Goal: Information Seeking & Learning: Find specific fact

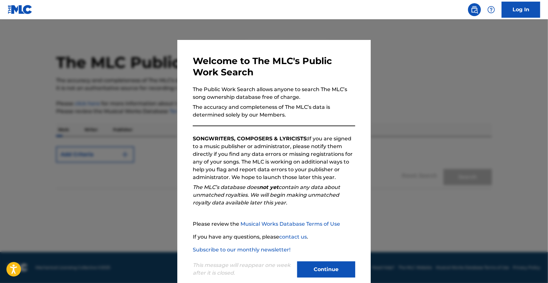
click at [330, 266] on button "Continue" at bounding box center [326, 270] width 58 height 16
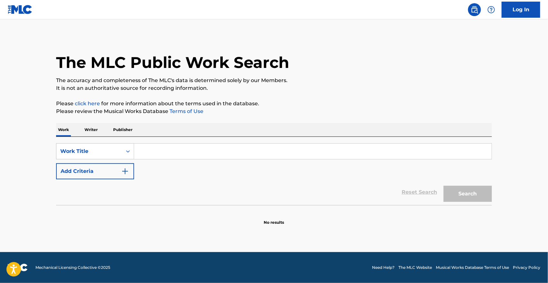
click at [126, 172] on img "Search Form" at bounding box center [125, 172] width 8 height 8
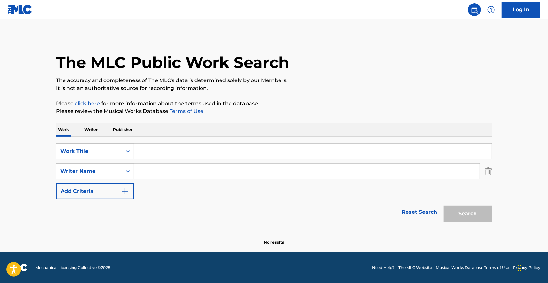
click at [165, 175] on input "Search Form" at bounding box center [306, 171] width 345 height 15
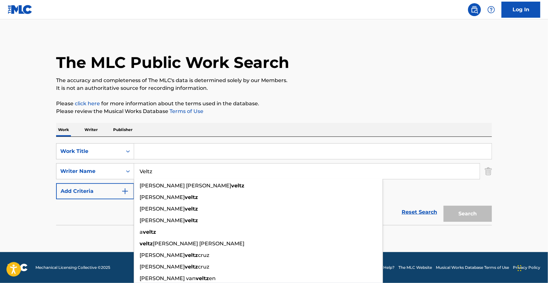
type input "Veltz"
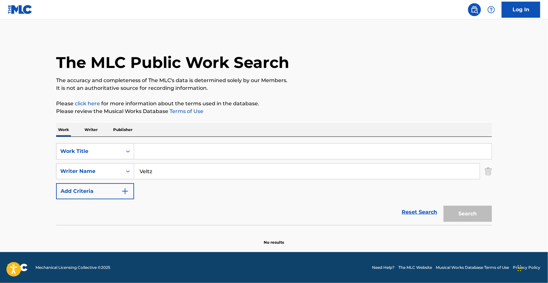
click at [167, 153] on input "Search Form" at bounding box center [312, 151] width 357 height 15
type input "Mr. taxi"
click at [466, 212] on button "Search" at bounding box center [467, 214] width 48 height 16
click at [175, 170] on input "Veltz" at bounding box center [306, 171] width 345 height 15
click at [125, 192] on img "Search Form" at bounding box center [125, 191] width 8 height 8
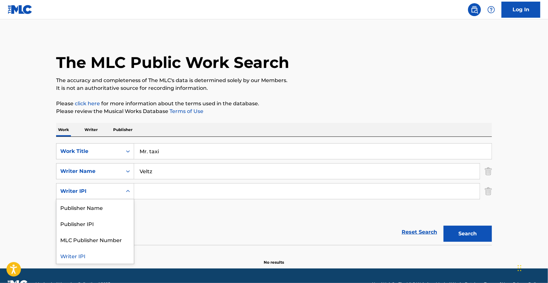
click at [127, 191] on icon "Search Form" at bounding box center [128, 191] width 6 height 6
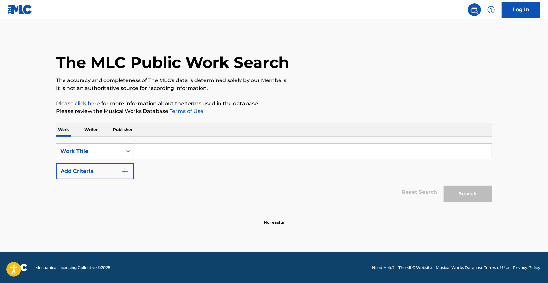
click at [167, 152] on input "Search Form" at bounding box center [312, 151] width 357 height 15
type input "Mr. Taxi"
click at [120, 171] on button "Add Criteria" at bounding box center [95, 171] width 78 height 16
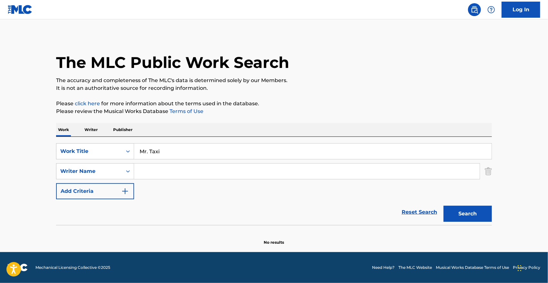
click at [146, 168] on input "Search Form" at bounding box center [306, 171] width 345 height 15
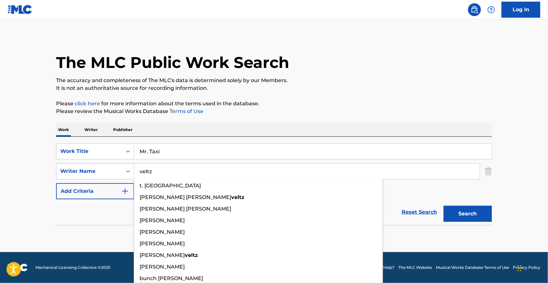
click at [443, 206] on button "Search" at bounding box center [467, 214] width 48 height 16
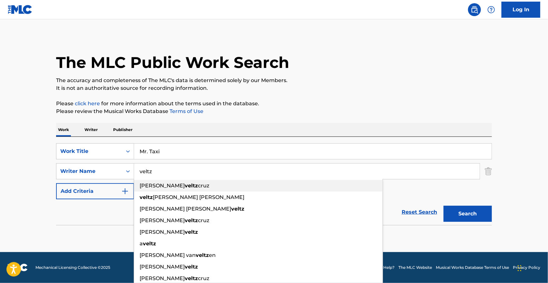
click at [198, 187] on span "cruz" at bounding box center [203, 186] width 11 height 6
type input "allison veltz cruz"
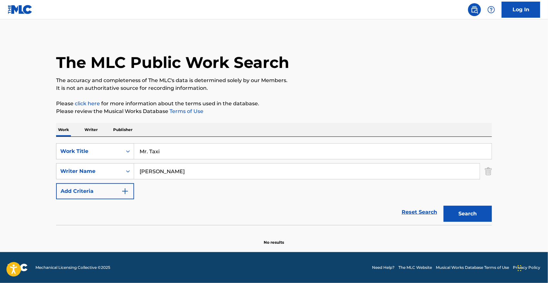
click at [461, 206] on button "Search" at bounding box center [467, 214] width 48 height 16
click at [209, 172] on input "allison veltz cruz" at bounding box center [306, 171] width 345 height 15
click at [466, 215] on button "Search" at bounding box center [467, 214] width 48 height 16
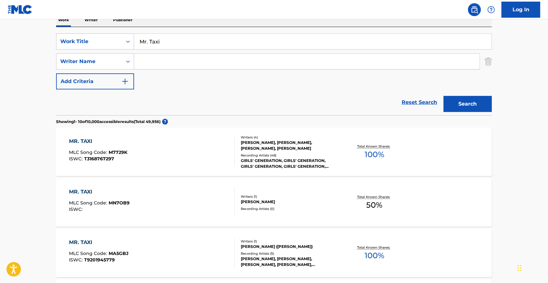
scroll to position [110, 0]
click at [295, 158] on div "GIRLS' GENERATION, GIRLS' GENERATION, GIRLS' GENERATION, GIRLS' GENERATION, GIR…" at bounding box center [289, 164] width 97 height 12
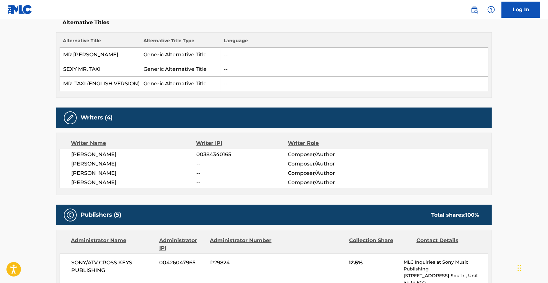
scroll to position [178, 0]
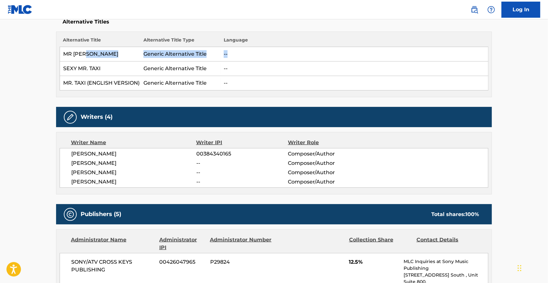
drag, startPoint x: 64, startPoint y: 65, endPoint x: 122, endPoint y: 61, distance: 57.5
click at [122, 61] on tbody "MR TAXI Generic Alternative Title -- SEXY MR. TAXI Generic Alternative Title --…" at bounding box center [274, 68] width 428 height 43
click at [122, 61] on td "MR TAXI" at bounding box center [100, 54] width 80 height 14
